Goal: Navigation & Orientation: Find specific page/section

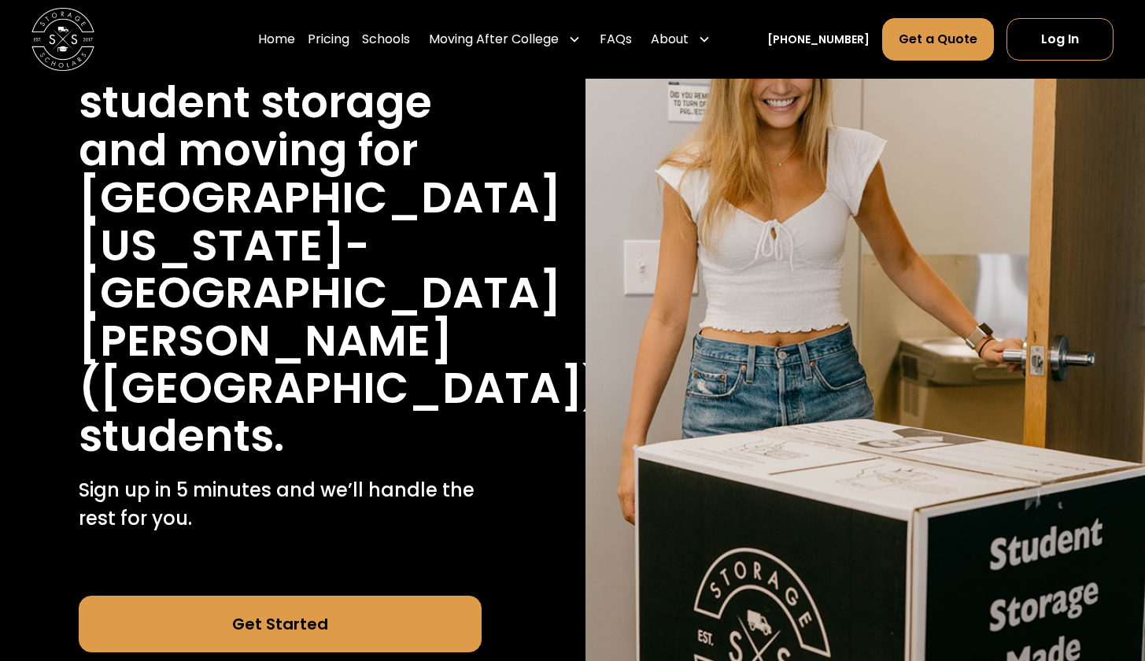
scroll to position [231, 0]
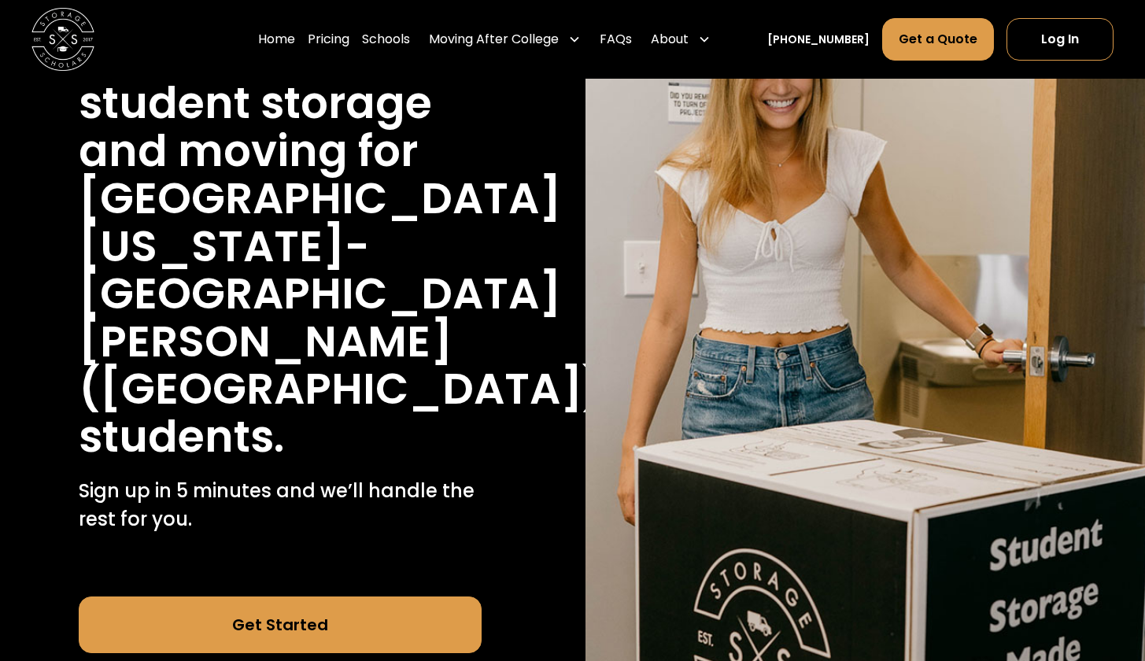
click at [297, 653] on link "Switch Schools" at bounding box center [280, 669] width 403 height 33
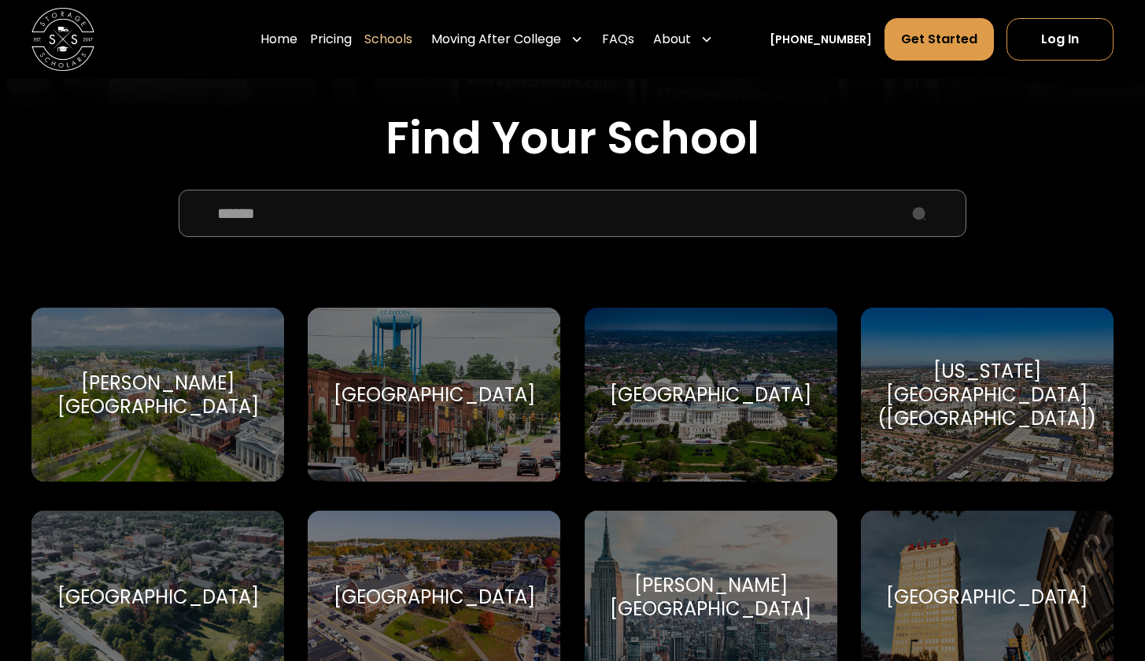
scroll to position [526, 0]
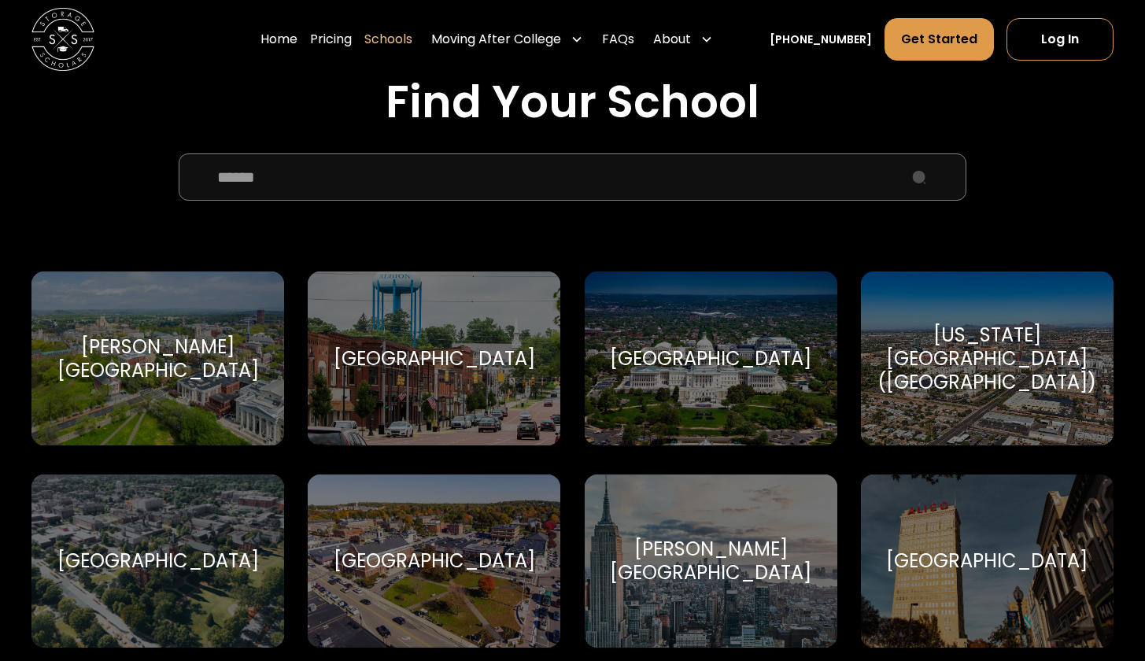
click at [351, 166] on input "School Select Form" at bounding box center [573, 176] width 788 height 47
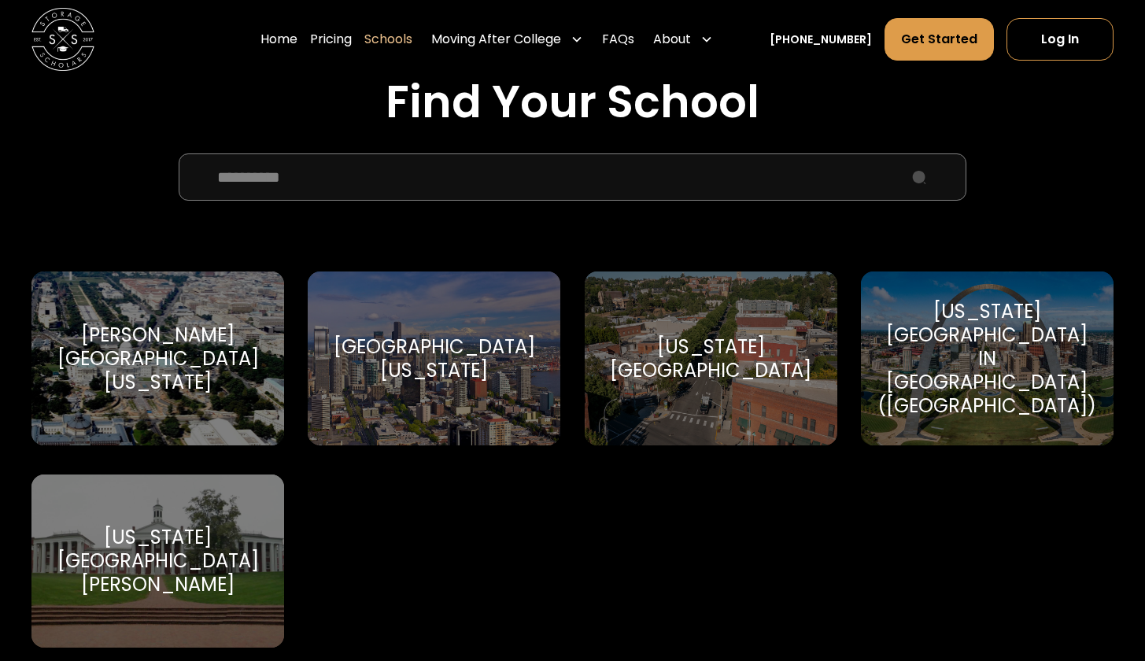
type input "**********"
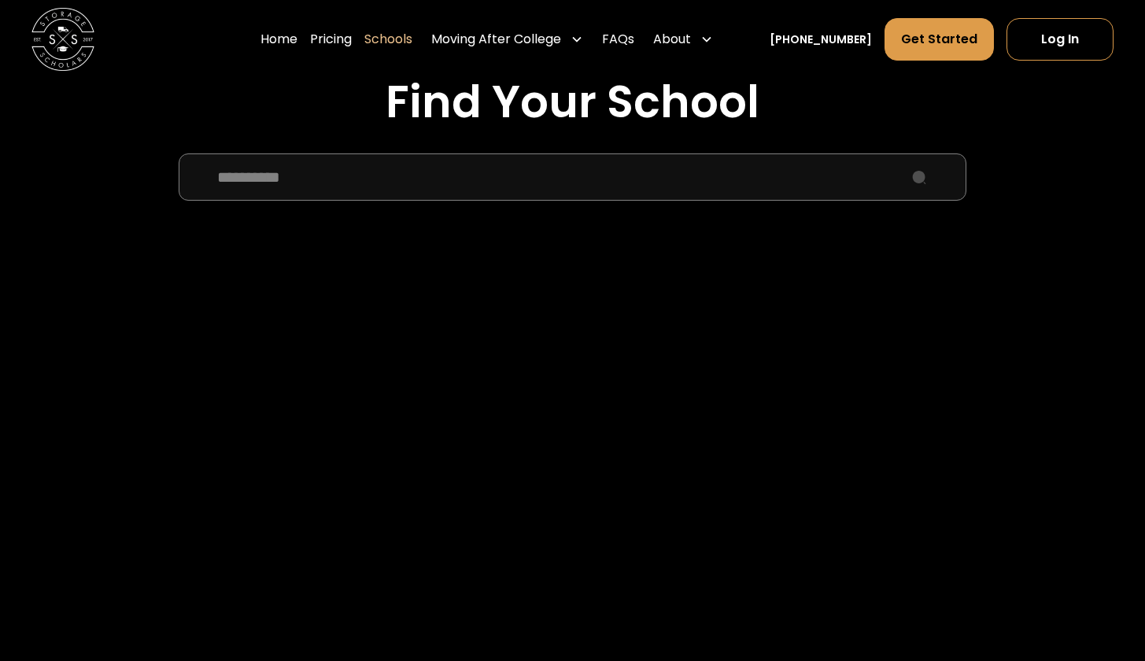
drag, startPoint x: 351, startPoint y: 166, endPoint x: 157, endPoint y: 548, distance: 427.8
click at [157, 548] on div "Washington and Lee University" at bounding box center [157, 561] width 215 height 71
click at [166, 574] on div "Washington and Lee University" at bounding box center [157, 561] width 215 height 71
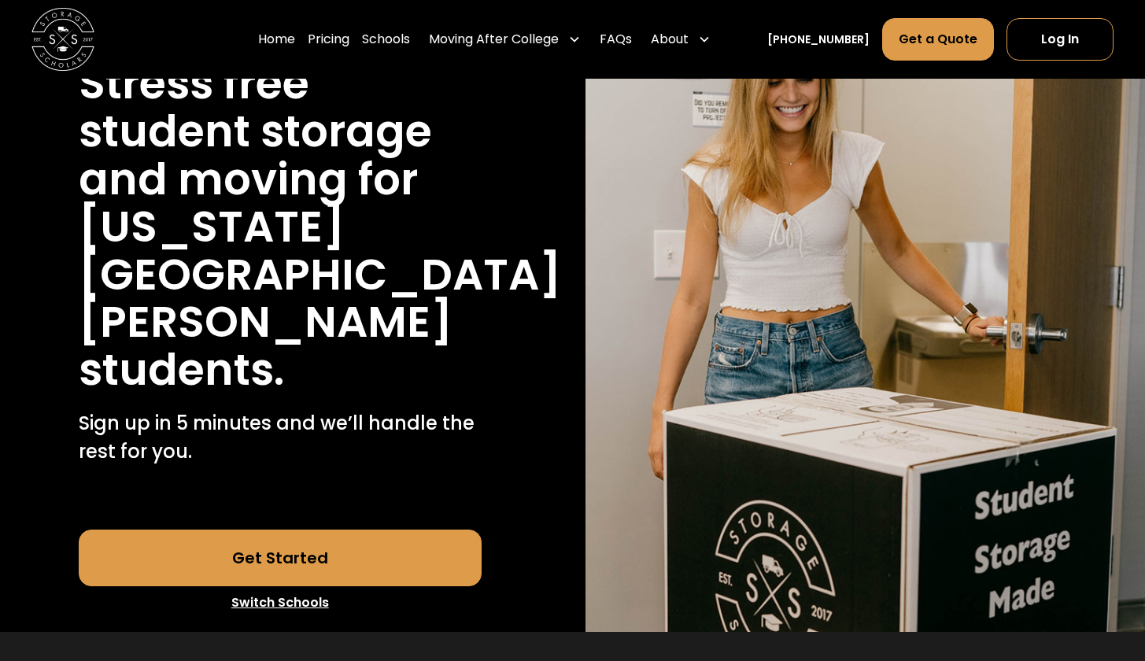
scroll to position [232, 0]
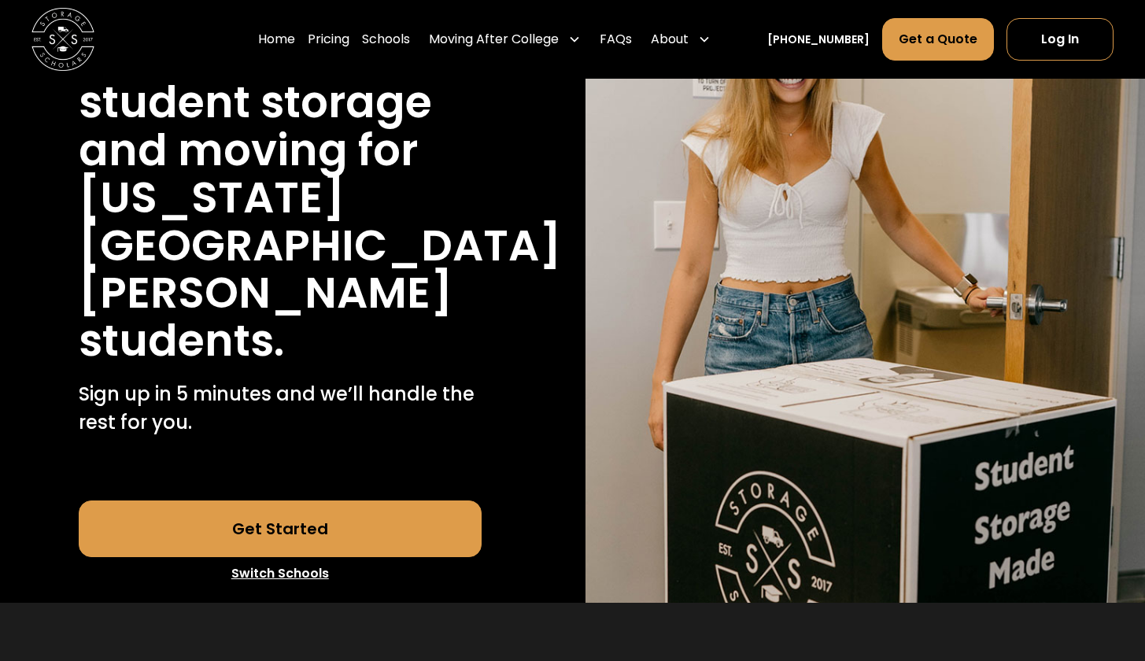
click at [315, 500] on link "Get Started" at bounding box center [280, 528] width 403 height 57
